Goal: Information Seeking & Learning: Check status

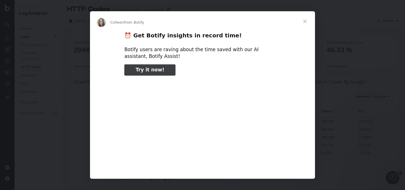
type input "184721"
click at [306, 20] on span "Close" at bounding box center [304, 21] width 20 height 20
